Goal: Information Seeking & Learning: Obtain resource

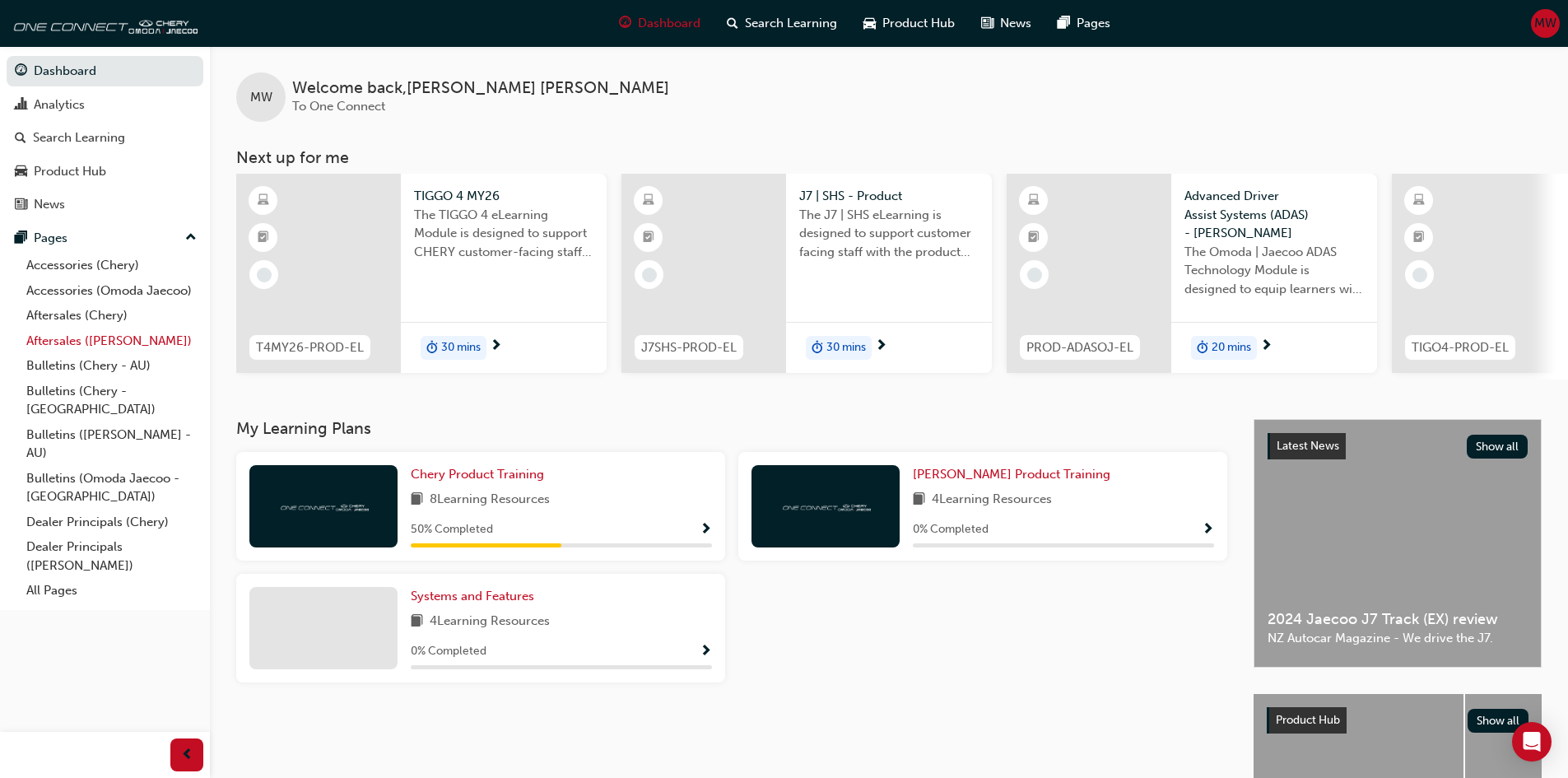
click at [74, 340] on link "Aftersales ([PERSON_NAME])" at bounding box center [112, 341] width 184 height 26
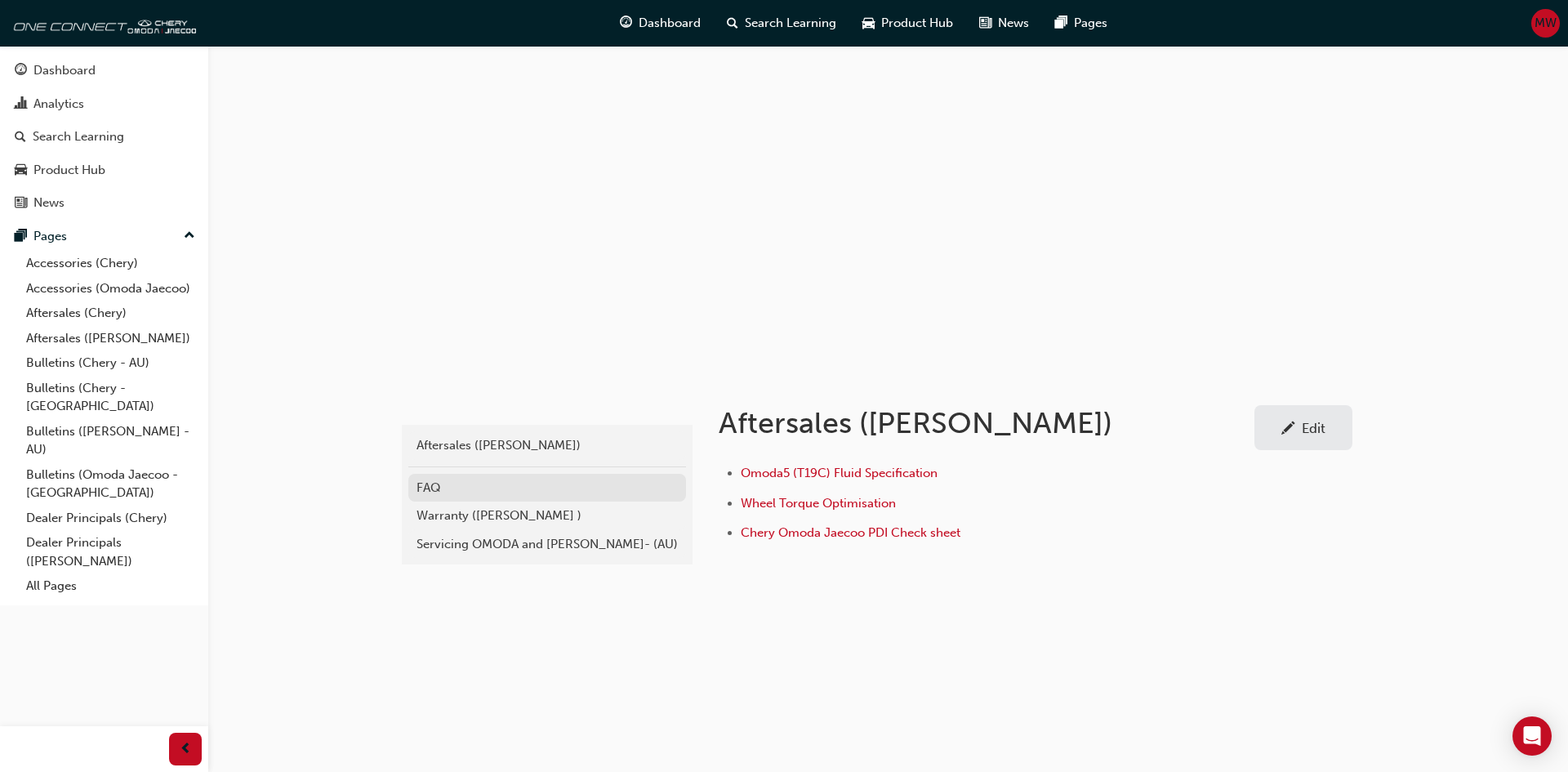
click at [430, 486] on div "FAQ" at bounding box center [548, 489] width 262 height 19
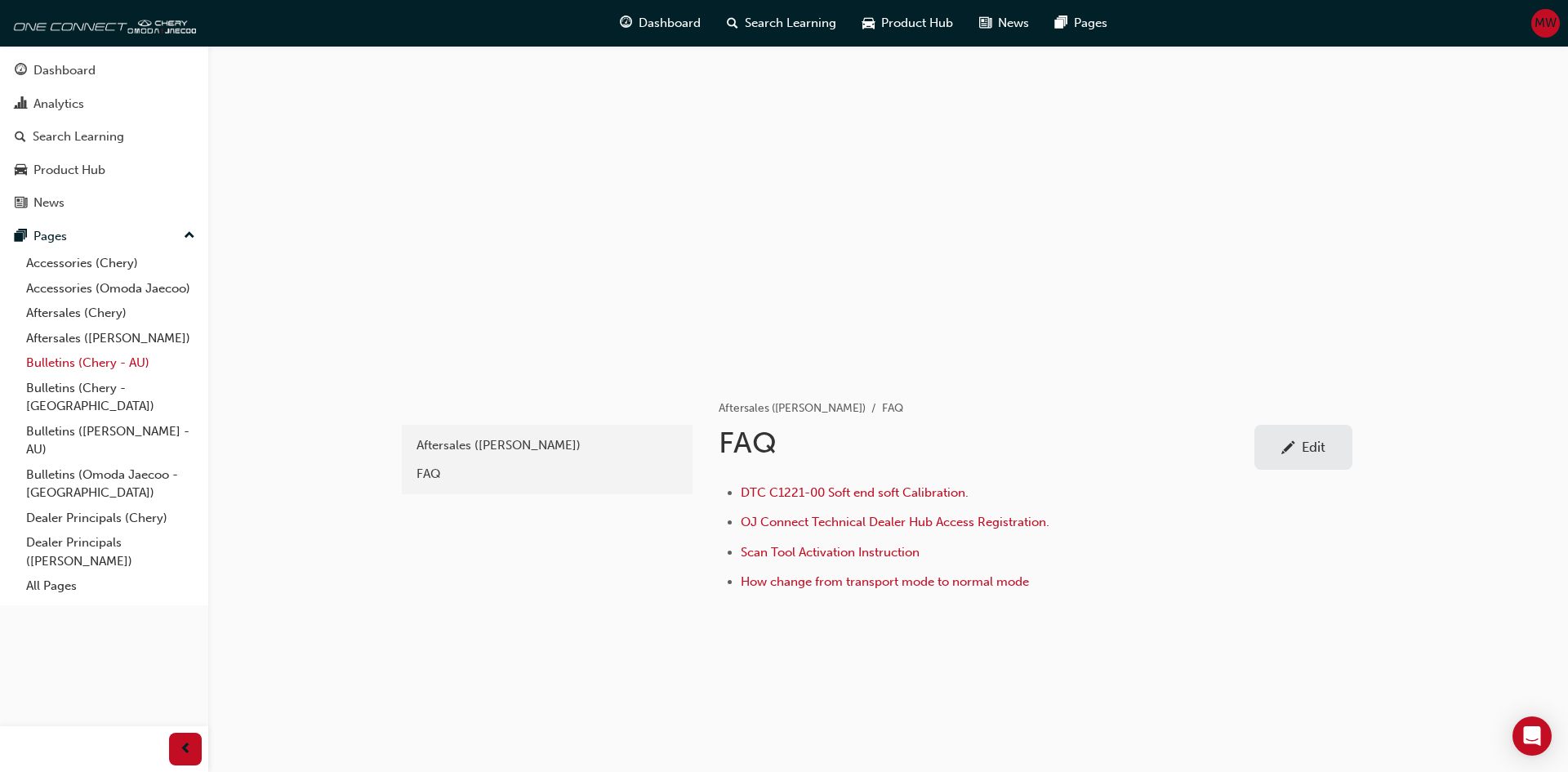
click at [84, 367] on link "Bulletins (Chery - AU)" at bounding box center [111, 362] width 183 height 25
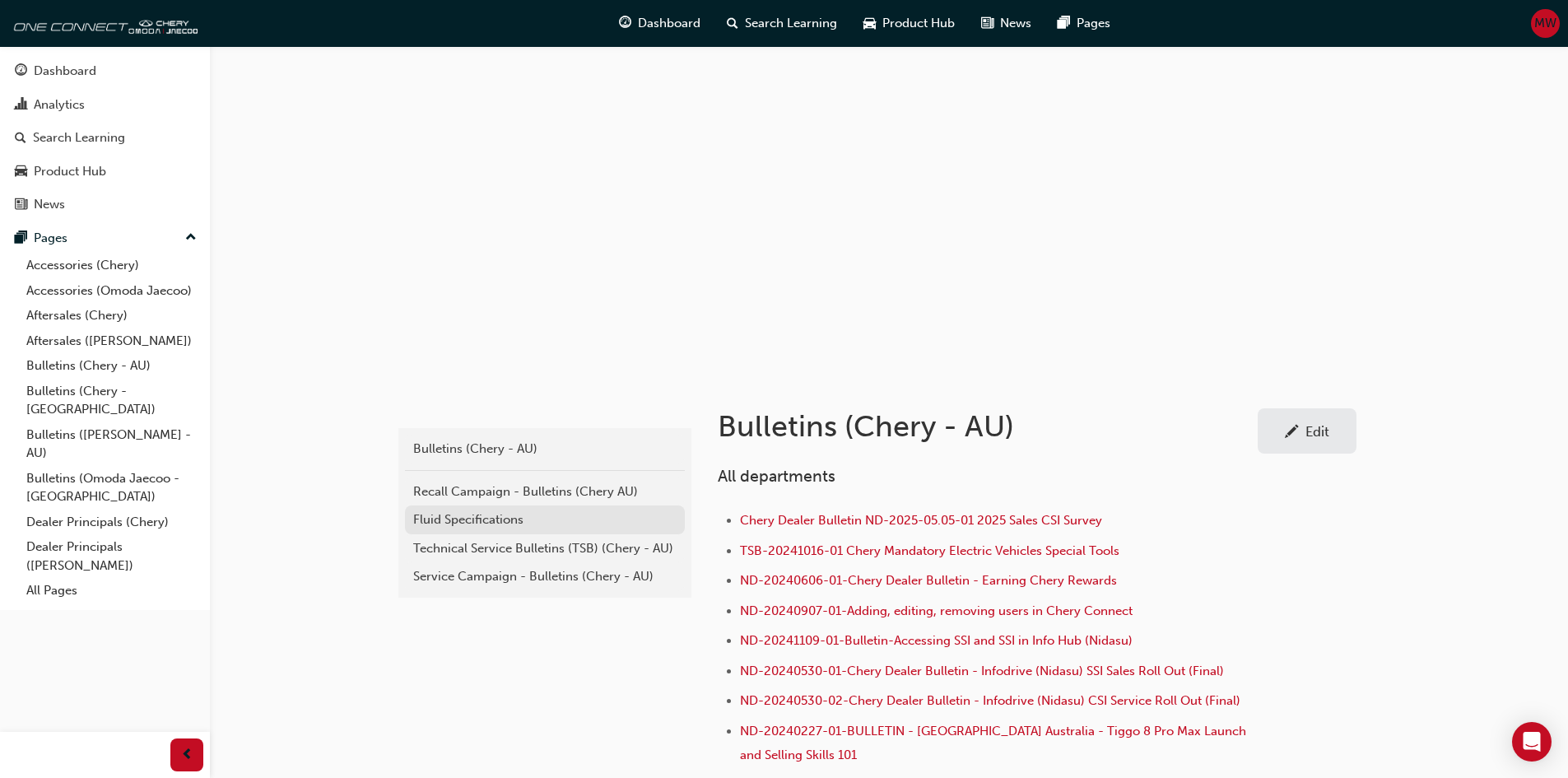
click at [460, 516] on div "Fluid Specifications" at bounding box center [545, 520] width 264 height 19
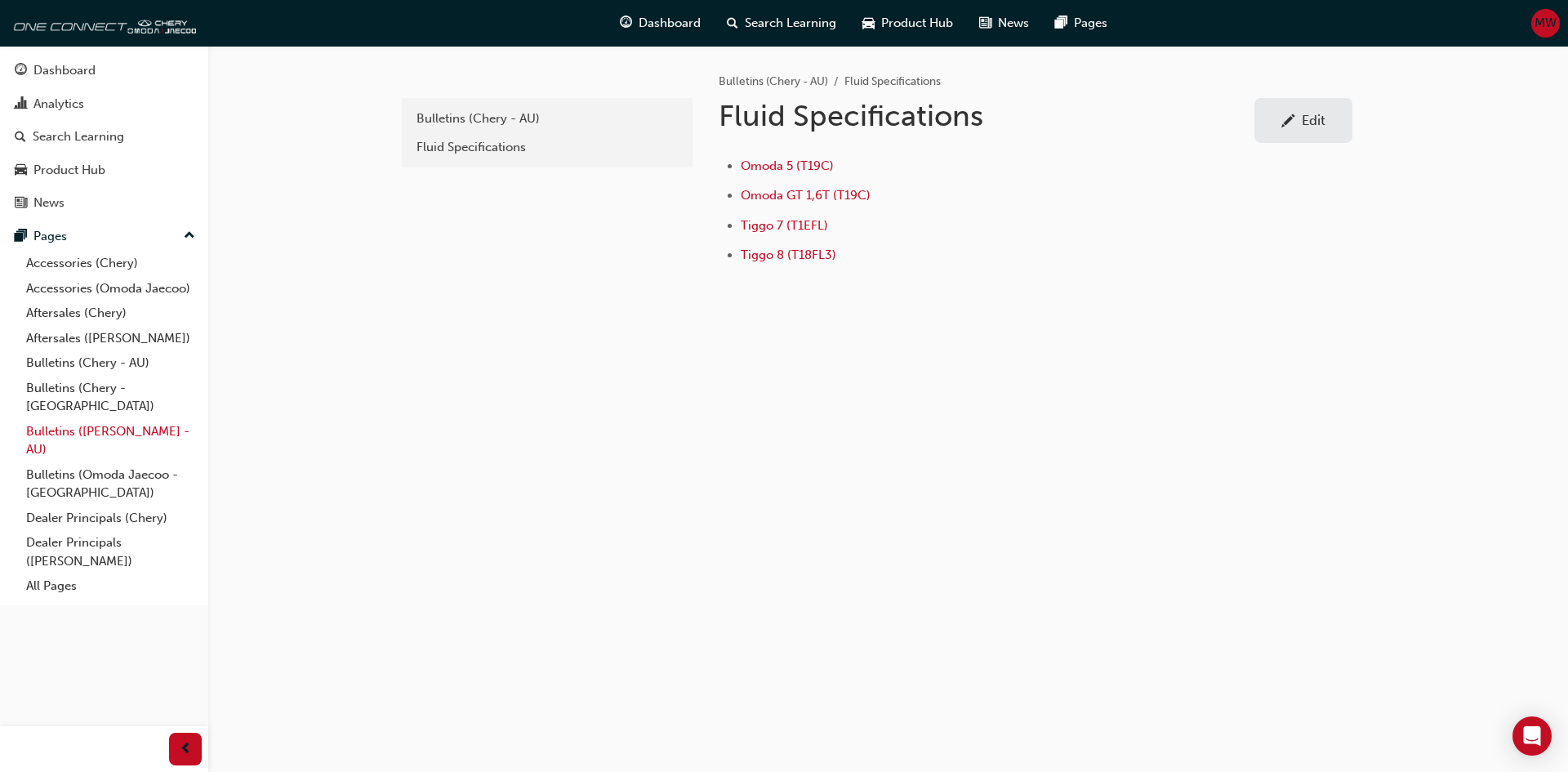
click at [56, 419] on link "Bulletins ([PERSON_NAME] - AU)" at bounding box center [111, 441] width 183 height 43
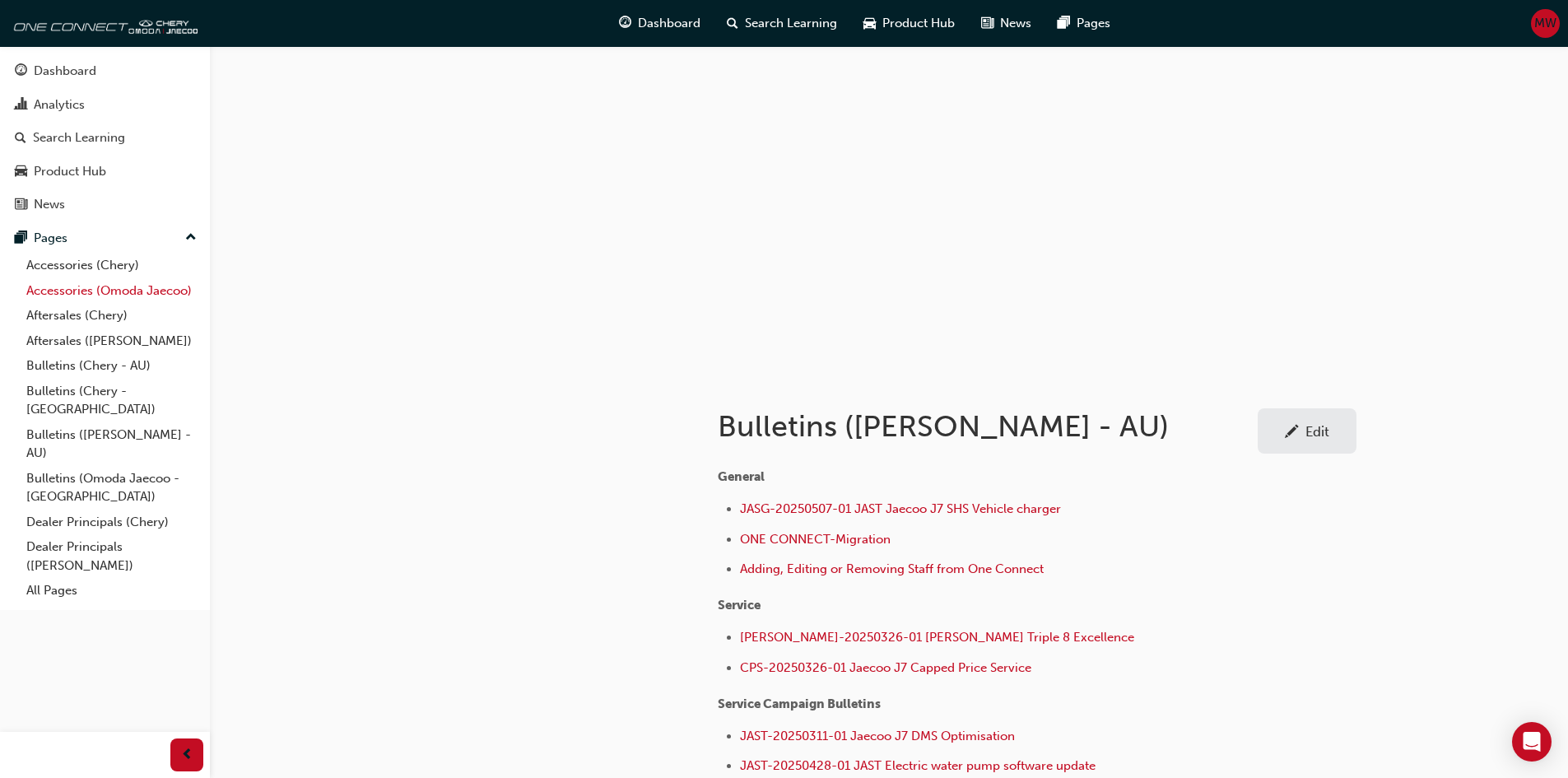
click at [76, 287] on link "Accessories (Omoda Jaecoo)" at bounding box center [112, 290] width 184 height 26
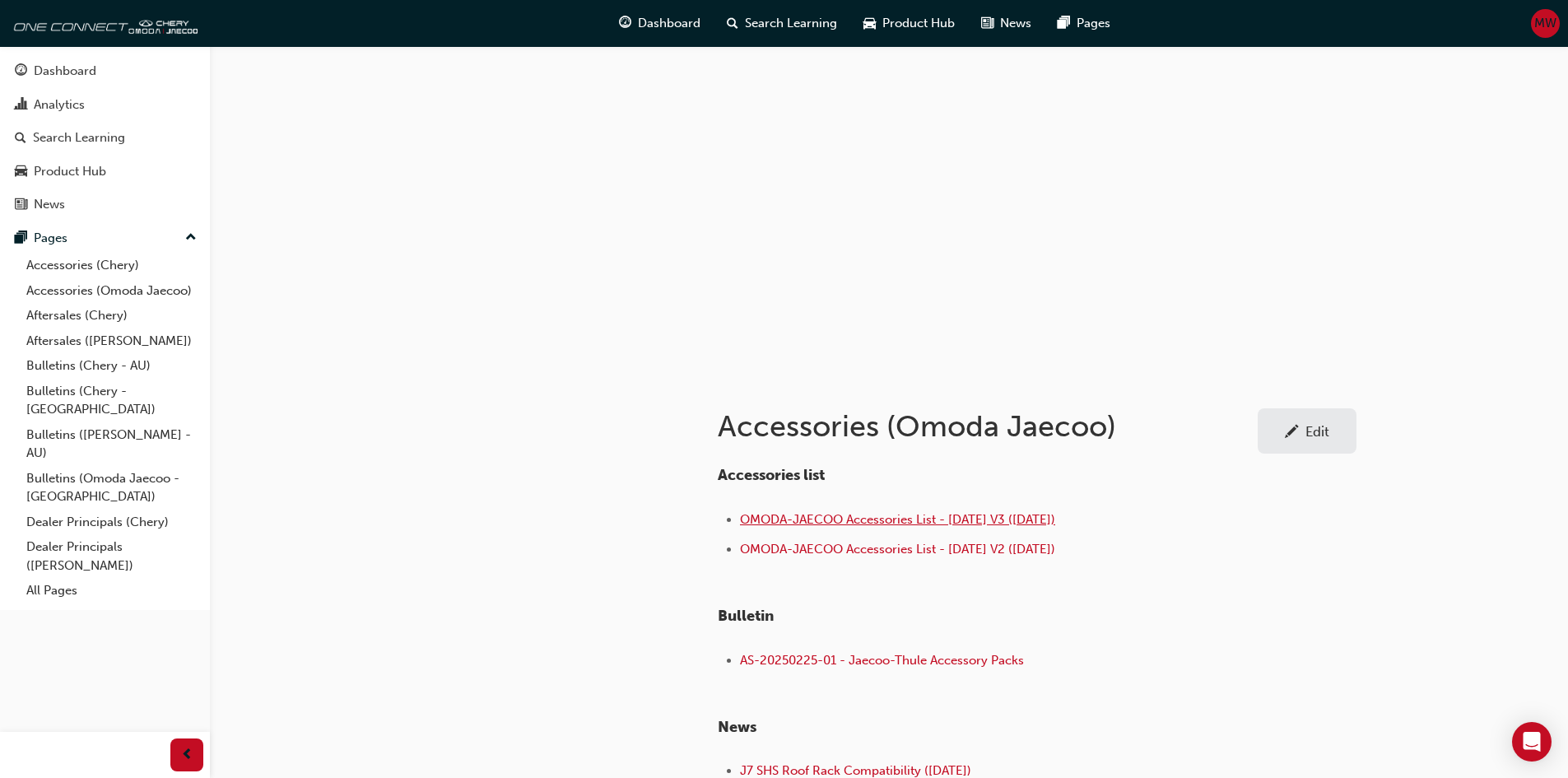
click at [875, 521] on span "OMODA-JAECOO Accessories List - [DATE] V3 ([DATE])" at bounding box center [897, 520] width 315 height 15
